Goal: Information Seeking & Learning: Learn about a topic

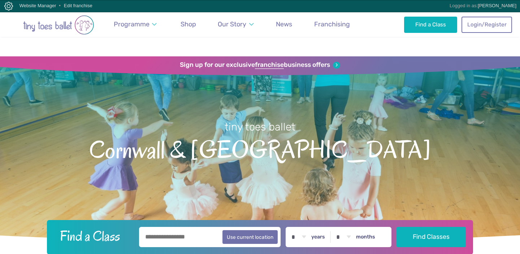
scroll to position [975, 0]
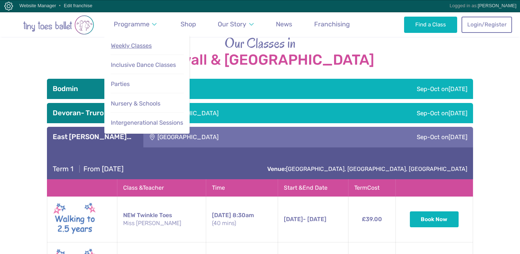
click at [139, 42] on span "Weekly Classes" at bounding box center [131, 45] width 41 height 7
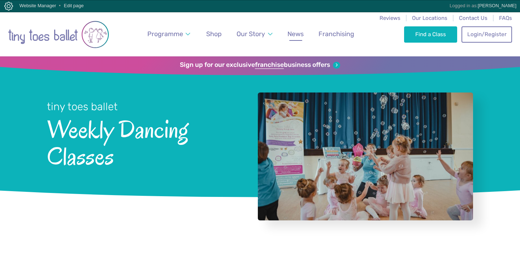
click at [296, 34] on span "News" at bounding box center [295, 34] width 16 height 8
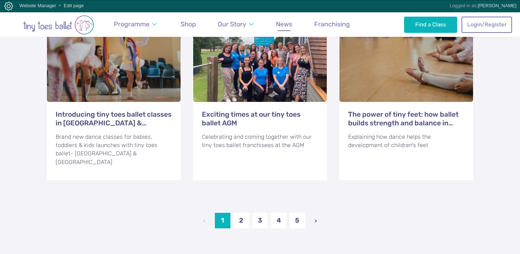
scroll to position [909, 0]
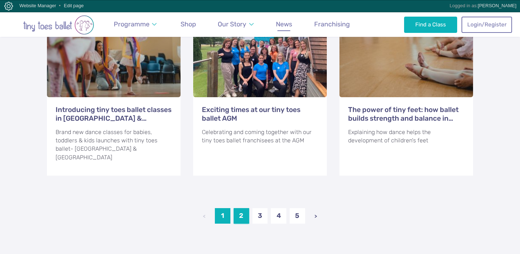
click at [240, 209] on link "2" at bounding box center [241, 216] width 16 height 16
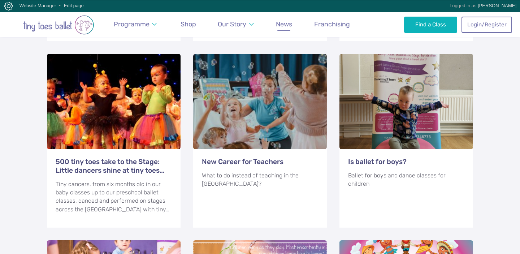
scroll to position [681, 0]
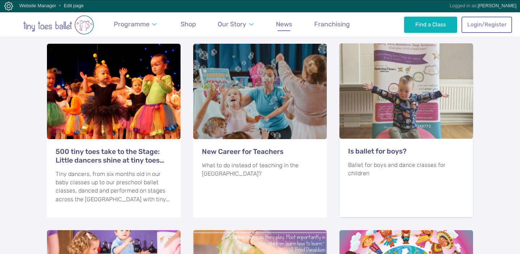
click at [392, 97] on div at bounding box center [405, 90] width 133 height 95
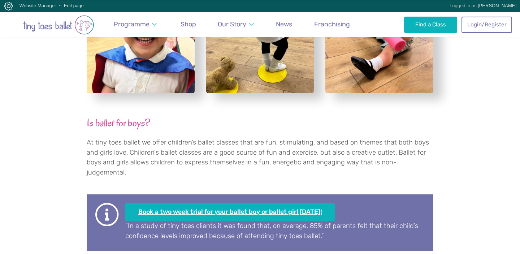
scroll to position [351, 0]
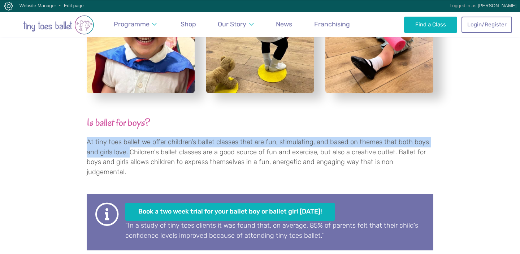
drag, startPoint x: 85, startPoint y: 132, endPoint x: 128, endPoint y: 145, distance: 45.5
click at [128, 145] on div "Is ballet for boys? At tiny toes ballet we offer children’s ballet classes that…" at bounding box center [260, 117] width 520 height 359
copy p "At tiny toes ballet we offer children’s ballet classes that are fun, stimulatin…"
click at [61, 25] on img "Go to home page" at bounding box center [58, 24] width 101 height 19
